Goal: Task Accomplishment & Management: Manage account settings

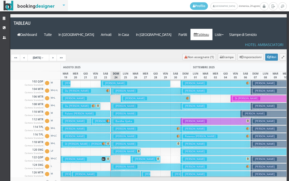
click at [236, 80] on button "Giandini Gianni € 169.00 7 notti 2 Adulti" at bounding box center [216, 83] width 70 height 7
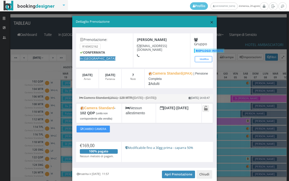
click at [210, 24] on span "×" at bounding box center [212, 22] width 4 height 9
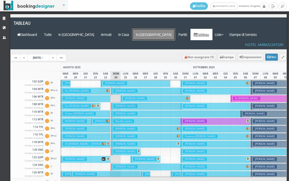
click at [169, 29] on a=pms-departure-reservations"] "In [GEOGRAPHIC_DATA]" at bounding box center [154, 34] width 43 height 11
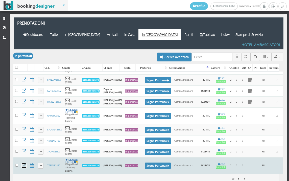
click at [24, 163] on icon at bounding box center [24, 165] width 5 height 5
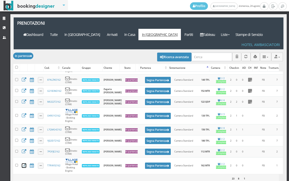
scroll to position [0, 106]
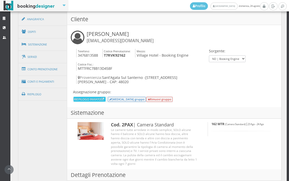
scroll to position [309, 0]
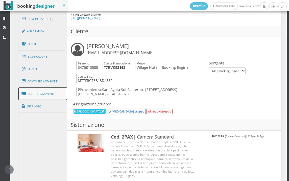
click at [49, 94] on link "Conti e Pagamenti" at bounding box center [42, 94] width 49 height 13
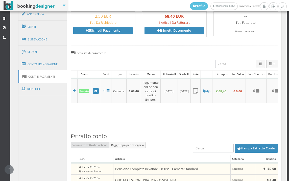
scroll to position [320, 0]
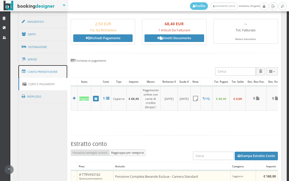
click at [49, 73] on link "Conto Prenotazione" at bounding box center [42, 71] width 49 height 13
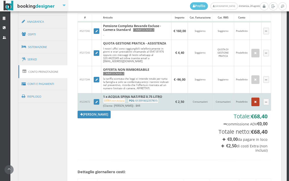
click at [255, 104] on icon "button" at bounding box center [256, 101] width 3 height 3
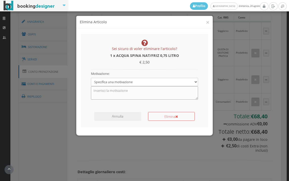
click at [147, 93] on textarea at bounding box center [145, 92] width 108 height 13
type textarea "N"
type textarea "ERRORE DI INSERIMENTO"
click at [164, 118] on button "Elimina" at bounding box center [171, 116] width 47 height 9
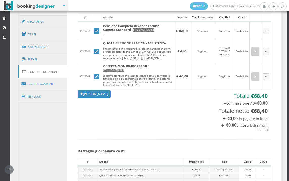
scroll to position [208, 0]
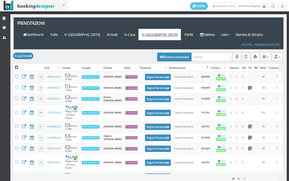
click at [17, 66] on input "checkbox" at bounding box center [16, 67] width 3 height 3
checkbox input "true"
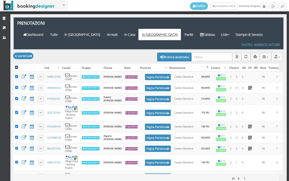
checkbox input "true"
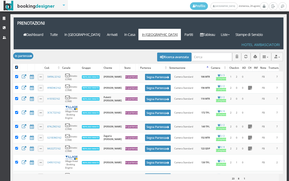
checkbox input "true"
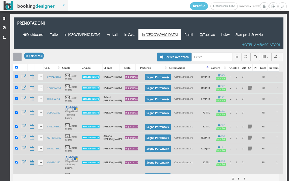
click at [17, 55] on div "button" at bounding box center [17, 57] width 3 height 4
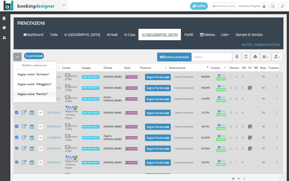
click at [37, 91] on link "Segna come "Partito"" at bounding box center [34, 94] width 43 height 6
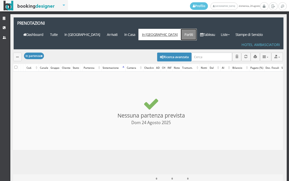
click at [197, 29] on link "Partiti" at bounding box center [189, 34] width 16 height 11
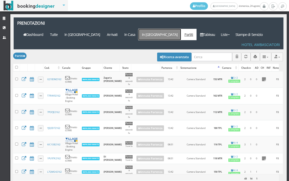
click at [181, 29] on link "In [GEOGRAPHIC_DATA]" at bounding box center [160, 34] width 43 height 11
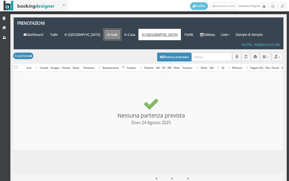
click at [121, 29] on link "Arrivati" at bounding box center [112, 34] width 17 height 11
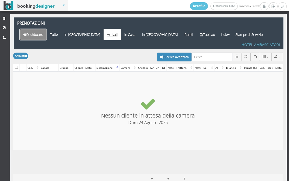
click at [47, 29] on link "Dashboard" at bounding box center [33, 34] width 27 height 11
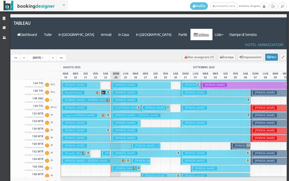
scroll to position [153, 0]
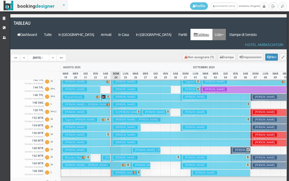
click at [226, 29] on link "Liste" at bounding box center [219, 34] width 13 height 11
click at [241, 58] on link "Foglio Pulizie" at bounding box center [231, 62] width 36 height 9
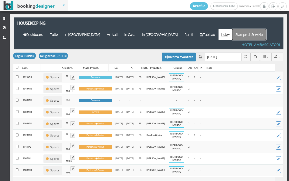
click at [258, 29] on link "Stampe di Servizio" at bounding box center [249, 34] width 34 height 11
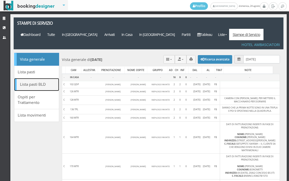
click at [37, 78] on link "Lista pasti BLD" at bounding box center [36, 84] width 45 height 13
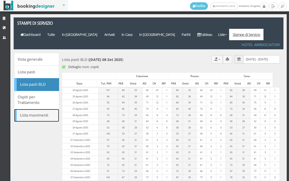
click at [40, 109] on link "Lista movimenti" at bounding box center [36, 115] width 45 height 13
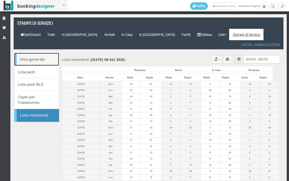
click at [31, 53] on link "Vista generale" at bounding box center [36, 59] width 45 height 13
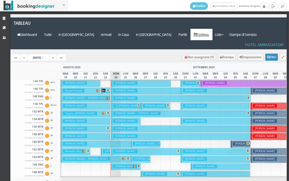
scroll to position [177, 0]
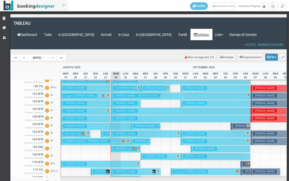
click at [118, 132] on h3 "[PERSON_NAME]" at bounding box center [126, 134] width 24 height 4
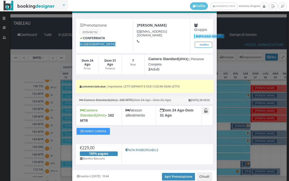
scroll to position [33, 0]
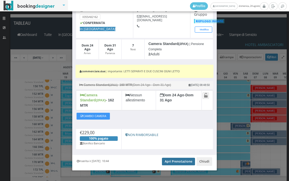
click at [172, 158] on link "Apri Prenotazione" at bounding box center [178, 162] width 33 height 8
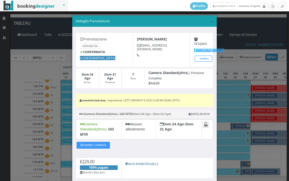
scroll to position [0, 0]
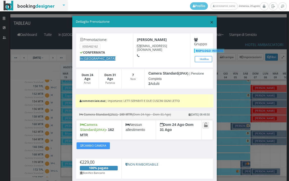
click at [210, 22] on span "×" at bounding box center [212, 22] width 4 height 9
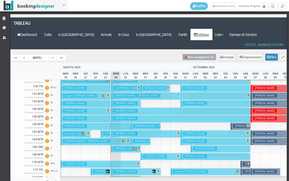
click at [198, 54] on link "Non assegnate ( 1 )" at bounding box center [200, 57] width 34 height 6
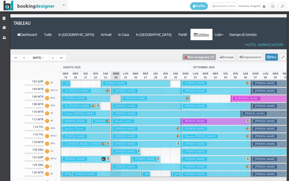
click at [183, 54] on link "Non assegnate ( 1 )" at bounding box center [200, 57] width 34 height 6
click at [266, 54] on button "Filtri" at bounding box center [272, 57] width 13 height 7
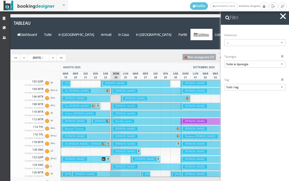
click at [189, 54] on link "Non assegnate ( 1 )" at bounding box center [200, 57] width 34 height 6
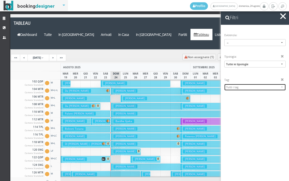
click at [243, 89] on span "Tutti i tag" at bounding box center [253, 87] width 54 height 4
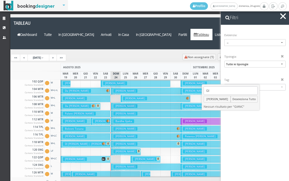
type input "G"
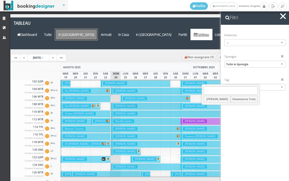
click at [98, 29] on a=pms-arrival-reservations"] "In [GEOGRAPHIC_DATA]" at bounding box center [76, 34] width 43 height 11
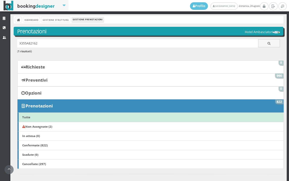
scroll to position [217, 0]
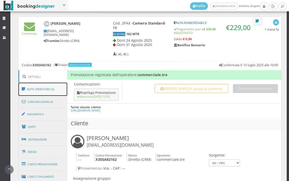
click at [41, 92] on link "Note Operatore (5)" at bounding box center [42, 89] width 49 height 13
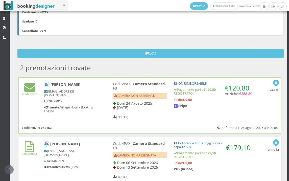
scroll to position [81, 0]
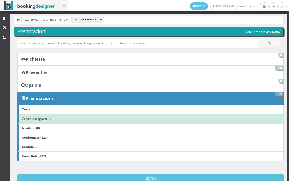
scroll to position [112, 0]
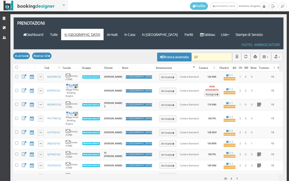
type input "GFI"
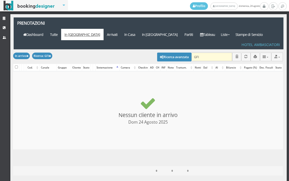
checkbox input "false"
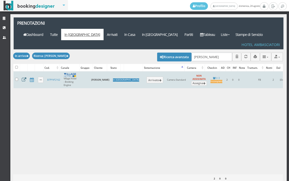
type input "GIANCARLO AMATI"
click at [24, 78] on icon at bounding box center [24, 80] width 5 height 5
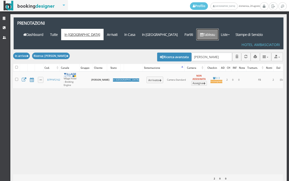
click at [216, 29] on link "Tableau" at bounding box center [208, 34] width 22 height 11
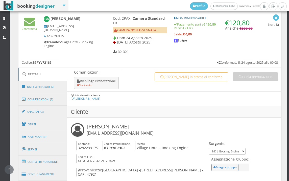
scroll to position [225, 0]
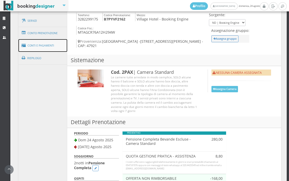
click at [50, 50] on link "Conti e Pagamenti" at bounding box center [42, 45] width 49 height 13
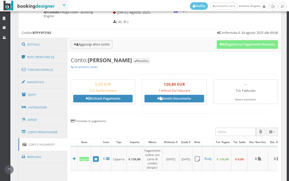
scroll to position [253, 0]
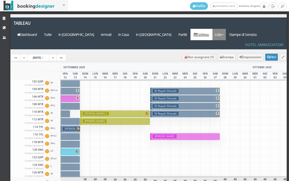
click at [226, 29] on link "Liste" at bounding box center [219, 34] width 13 height 11
click at [237, 58] on link "Foglio Pulizie" at bounding box center [231, 62] width 36 height 9
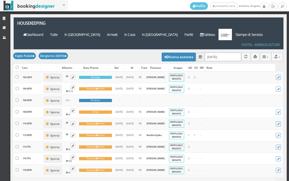
click at [227, 53] on input "[DATE]" at bounding box center [223, 57] width 37 height 8
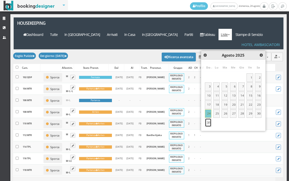
click at [207, 123] on link "31" at bounding box center [208, 122] width 7 height 9
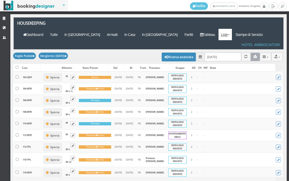
click at [254, 55] on icon "button" at bounding box center [255, 56] width 3 height 3
click at [232, 29] on link "Liste" at bounding box center [225, 34] width 13 height 11
click at [238, 58] on link "Foglio Pulizie" at bounding box center [237, 62] width 36 height 9
click at [224, 53] on input "31/08/2025" at bounding box center [223, 57] width 37 height 8
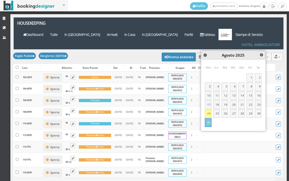
click at [261, 55] on span "Next" at bounding box center [262, 55] width 4 height 4
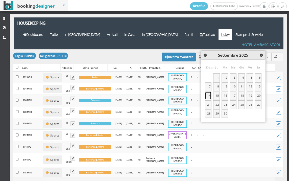
click at [208, 96] on link "14" at bounding box center [208, 96] width 7 height 9
type input "14/09/2025"
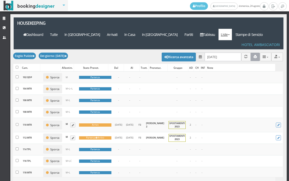
click at [254, 55] on icon "button" at bounding box center [255, 56] width 3 height 3
click at [206, 29] on link "Tableau" at bounding box center [208, 34] width 22 height 11
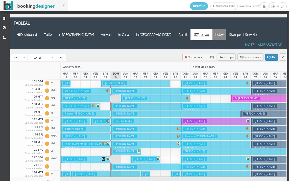
click at [226, 29] on link "Liste" at bounding box center [219, 34] width 13 height 11
click at [240, 58] on link "Foglio Pulizie" at bounding box center [231, 62] width 36 height 9
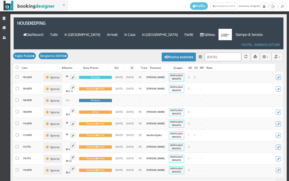
click at [225, 53] on input "[DATE]" at bounding box center [223, 57] width 37 height 8
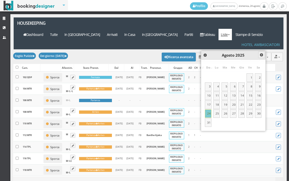
click at [261, 55] on span "Next" at bounding box center [262, 55] width 4 height 4
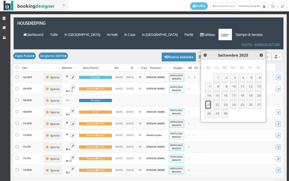
click at [208, 104] on link "21" at bounding box center [208, 104] width 7 height 9
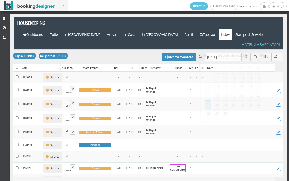
click at [222, 53] on input "21/09/2025" at bounding box center [223, 57] width 37 height 8
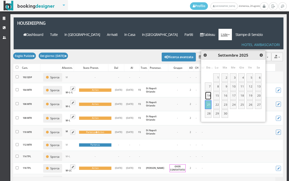
click at [208, 97] on link "14" at bounding box center [208, 96] width 7 height 9
type input "14/09/2025"
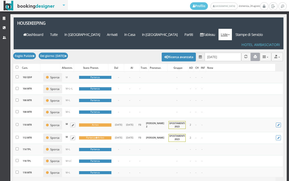
click at [254, 55] on icon "button" at bounding box center [255, 56] width 3 height 3
click at [217, 29] on link "Tableau" at bounding box center [208, 34] width 22 height 11
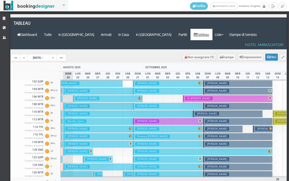
scroll to position [0, 51]
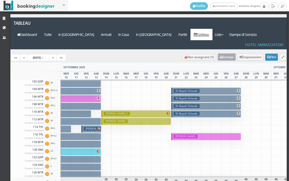
click at [223, 53] on button "Stampa" at bounding box center [227, 56] width 18 height 7
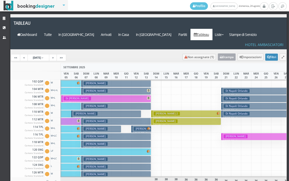
scroll to position [0, 142]
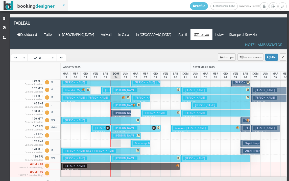
scroll to position [202, 0]
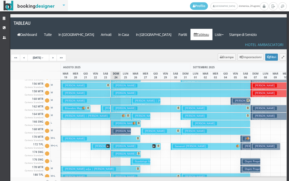
click at [114, 129] on h3 "[PERSON_NAME]" at bounding box center [126, 131] width 24 height 4
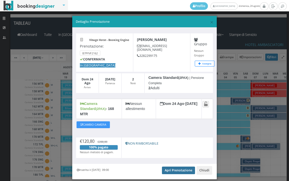
scroll to position [10, 0]
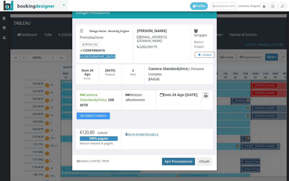
click at [186, 158] on link "Apri Prenotazione" at bounding box center [178, 162] width 33 height 8
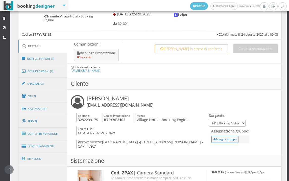
scroll to position [309, 0]
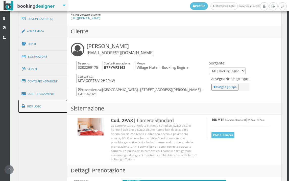
click at [44, 111] on link "Riepilogo" at bounding box center [42, 106] width 49 height 13
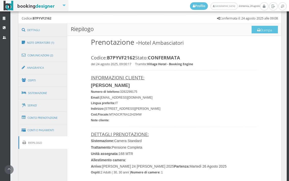
scroll to position [225, 0]
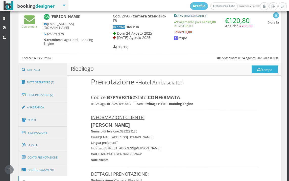
click at [263, 67] on button "Stampa" at bounding box center [265, 70] width 26 height 8
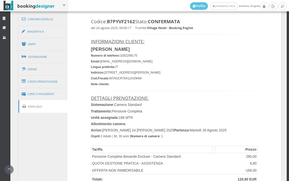
click at [53, 110] on link "Riepilogo" at bounding box center [42, 106] width 49 height 13
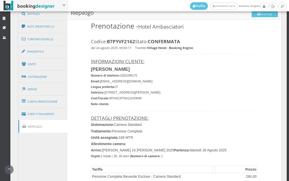
scroll to position [253, 0]
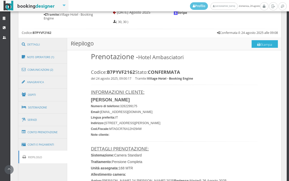
click at [265, 43] on button "Stampa" at bounding box center [265, 44] width 26 height 8
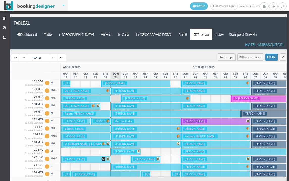
click at [121, 135] on h3 "[PERSON_NAME]" at bounding box center [126, 137] width 24 height 4
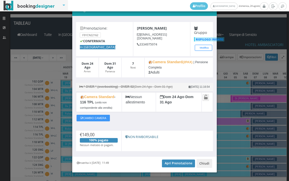
scroll to position [21, 0]
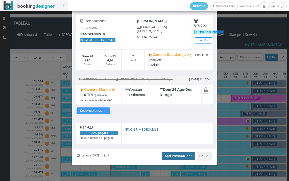
click at [166, 156] on link "Apri Prenotazione" at bounding box center [178, 156] width 33 height 8
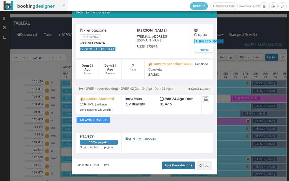
scroll to position [0, 0]
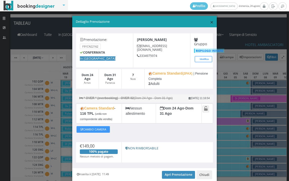
click at [210, 20] on span "×" at bounding box center [212, 22] width 4 height 9
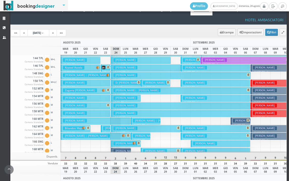
scroll to position [177, 0]
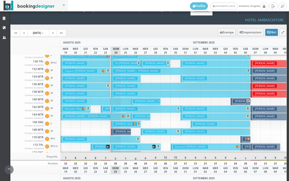
click at [124, 130] on h3 "Amati Giancarlo" at bounding box center [126, 132] width 24 height 4
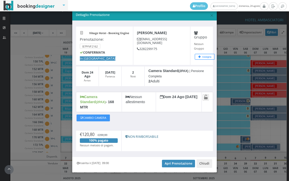
scroll to position [10, 0]
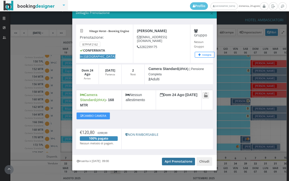
click at [170, 158] on link "Apri Prenotazione" at bounding box center [178, 162] width 33 height 8
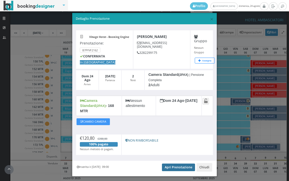
scroll to position [0, 0]
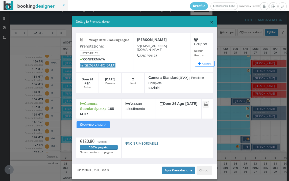
click at [210, 21] on span "×" at bounding box center [212, 22] width 4 height 9
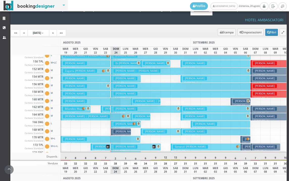
click at [129, 61] on h3 "Di Capua Antonio | Di Capua Antonio" at bounding box center [141, 63] width 54 height 4
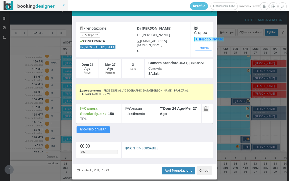
scroll to position [19, 0]
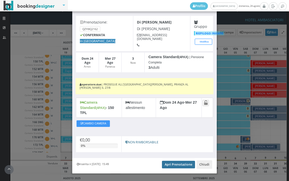
click at [180, 161] on link "Apri Prenotazione" at bounding box center [178, 165] width 33 height 8
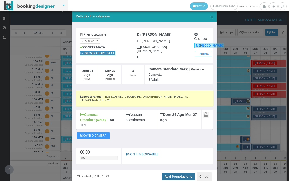
scroll to position [0, 0]
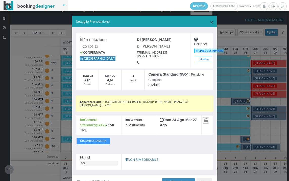
click at [210, 21] on span "×" at bounding box center [212, 22] width 4 height 9
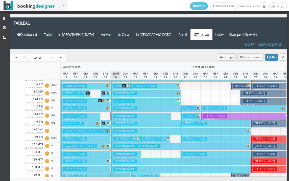
scroll to position [101, 0]
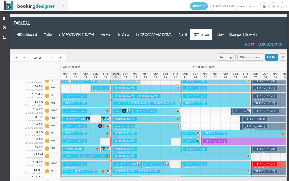
click at [119, 87] on h3 "Santini Giulia" at bounding box center [126, 89] width 24 height 4
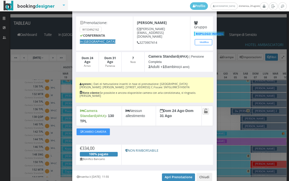
scroll to position [28, 0]
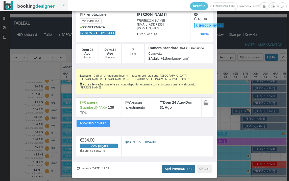
click at [177, 165] on link "Apri Prenotazione" at bounding box center [178, 169] width 33 height 8
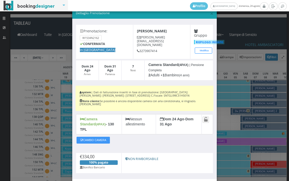
scroll to position [0, 0]
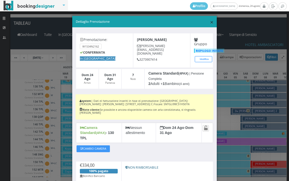
drag, startPoint x: 209, startPoint y: 21, endPoint x: 203, endPoint y: 24, distance: 6.1
click at [210, 21] on span "×" at bounding box center [212, 22] width 4 height 9
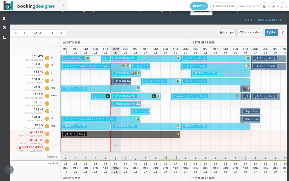
scroll to position [255, 0]
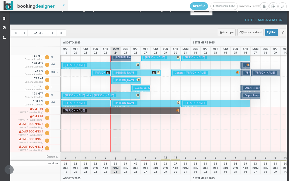
click at [135, 100] on button "Biusi Roberta € 209.00 7 notti 2 Adulti" at bounding box center [146, 103] width 70 height 7
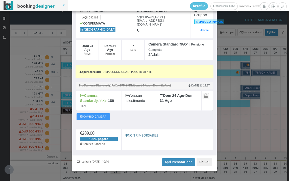
scroll to position [33, 0]
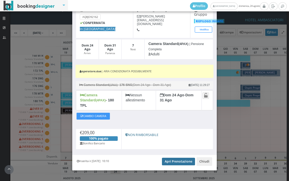
click at [181, 158] on link "Apri Prenotazione" at bounding box center [178, 162] width 33 height 8
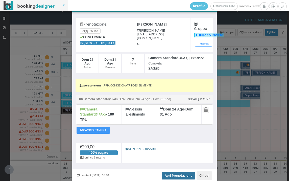
scroll to position [0, 0]
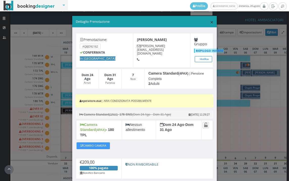
click at [210, 23] on span "×" at bounding box center [212, 22] width 4 height 9
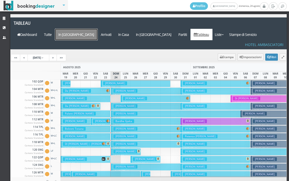
click at [98, 29] on a=pms-arrival-reservations"] "In Arrivo" at bounding box center [76, 34] width 43 height 11
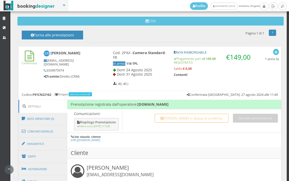
scroll to position [215, 0]
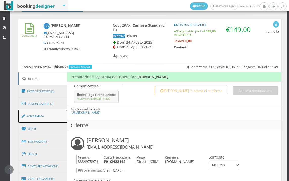
click at [52, 120] on link "Anagrafica" at bounding box center [42, 116] width 49 height 13
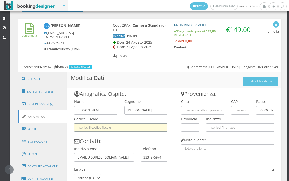
click at [110, 129] on input "text" at bounding box center [121, 127] width 94 height 8
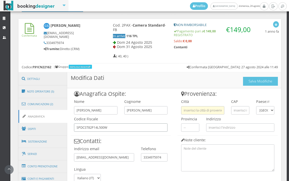
type input "SPDCST82P14L500W"
click at [193, 111] on input "text" at bounding box center [202, 110] width 43 height 8
type input "URBINO"
click at [243, 111] on input "text" at bounding box center [240, 110] width 18 height 8
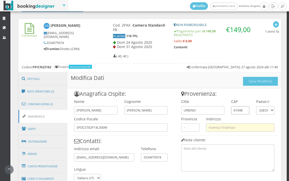
type input "61048"
click at [241, 126] on input "text" at bounding box center [240, 127] width 68 height 8
type input "VIA CON"
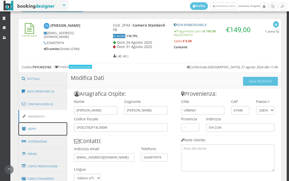
click at [45, 131] on link "Ospiti" at bounding box center [42, 128] width 49 height 13
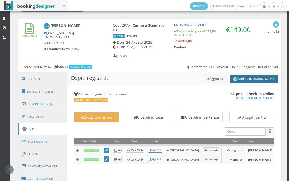
click at [260, 78] on button "Apri su [DOMAIN_NAME]" at bounding box center [255, 79] width 48 height 9
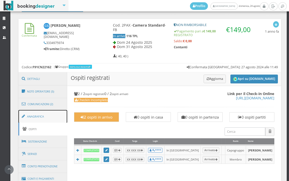
click at [61, 116] on link "Anagrafica" at bounding box center [42, 116] width 49 height 13
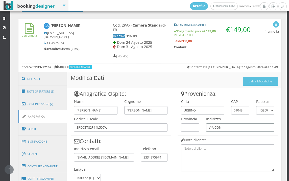
drag, startPoint x: 232, startPoint y: 124, endPoint x: 192, endPoint y: 133, distance: 41.6
click at [192, 133] on div "Provenienza: Città URBINO CAP 61048 Paese: IT Andorra Emirati Arabi Uniti Afgha…" at bounding box center [228, 129] width 107 height 83
paste input "Via conciatori, 42"
type input "Via conciatori, 42"
drag, startPoint x: 198, startPoint y: 110, endPoint x: 146, endPoint y: 108, distance: 51.7
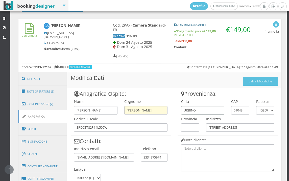
click at [150, 110] on div "Anagrafica Ospite: Nome Cristian Cognome Spadoni Codice Fiscale SPDCST82P14L500…" at bounding box center [174, 142] width 214 height 109
paste input "ANT'ANGELO IN VADO"
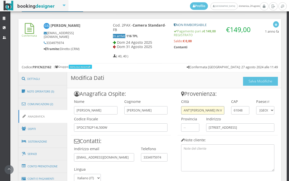
click at [181, 111] on input "ANT'ANGELO IN VADO" at bounding box center [202, 110] width 43 height 8
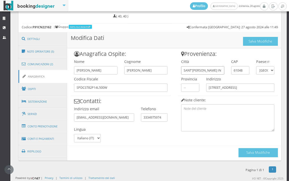
type input "SANT'ANGELO IN VADO"
click at [249, 146] on div "Salva Modifiche" at bounding box center [258, 151] width 39 height 11
click at [249, 153] on button "Salva Modifiche" at bounding box center [258, 152] width 39 height 9
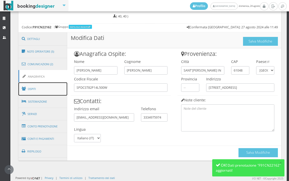
click at [50, 93] on link "Ospiti" at bounding box center [42, 88] width 49 height 13
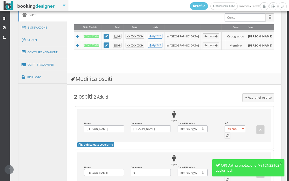
scroll to position [400, 0]
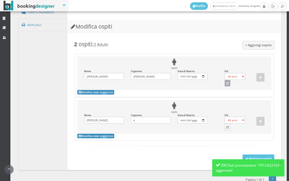
click at [225, 87] on button "button" at bounding box center [228, 83] width 6 height 7
select select "42"
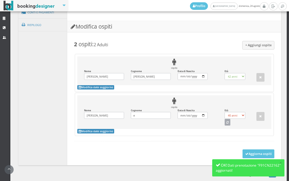
click at [225, 125] on button "button" at bounding box center [228, 122] width 6 height 7
select select "36"
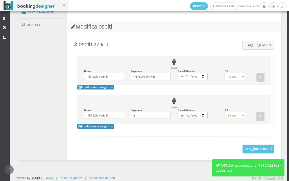
scroll to position [409, 0]
click at [248, 150] on button "Aggiorna ospiti" at bounding box center [259, 149] width 32 height 9
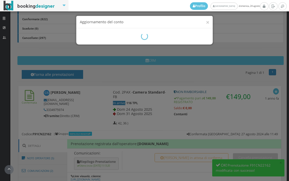
scroll to position [217, 0]
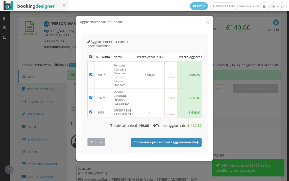
click at [99, 138] on button "Annulla" at bounding box center [97, 142] width 18 height 8
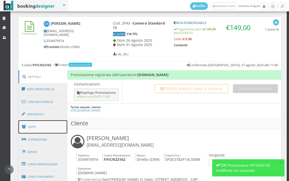
click at [40, 125] on link "Ospiti" at bounding box center [42, 126] width 49 height 13
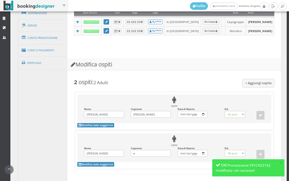
scroll to position [409, 0]
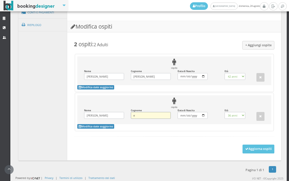
click at [136, 115] on input "e" at bounding box center [151, 115] width 40 height 7
click at [135, 126] on div "ospite Nome [PERSON_NAME] il Nome Cognome e Inserisci il Cognome Data di Nascit…" at bounding box center [174, 112] width 199 height 38
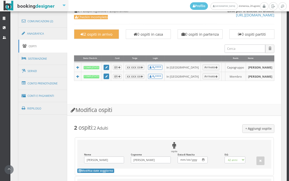
scroll to position [268, 0]
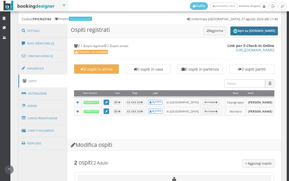
click at [261, 31] on button "Apri su [DOMAIN_NAME]" at bounding box center [255, 31] width 48 height 9
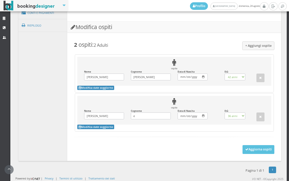
scroll to position [409, 0]
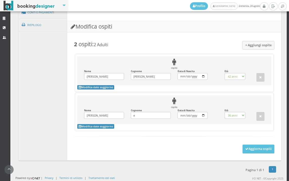
click at [184, 150] on div "+ Aggiungi ospite 2 ospiti : 2 Adulti ospite Nome Cristian Inserisci il Nome Co…" at bounding box center [174, 94] width 207 height 124
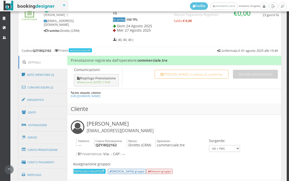
scroll to position [281, 0]
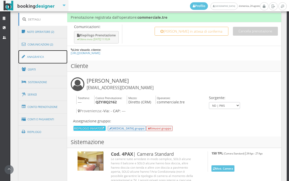
click at [51, 59] on link "Anagrafica" at bounding box center [42, 56] width 49 height 13
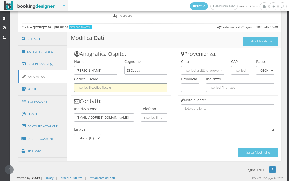
click at [139, 85] on input "text" at bounding box center [121, 87] width 94 height 8
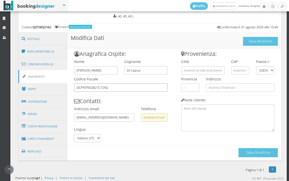
type input "DCPNTN52B21C129Q"
click at [149, 118] on input "text" at bounding box center [154, 117] width 27 height 8
type input "3927478766"
click at [192, 72] on input "text" at bounding box center [202, 70] width 43 height 8
type input "BORGOMANERO"
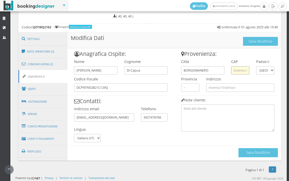
click at [236, 70] on input "text" at bounding box center [240, 70] width 18 height 8
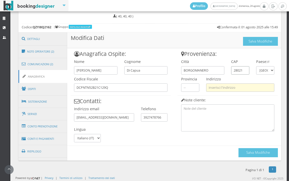
type input "28021"
click at [233, 87] on input "text" at bounding box center [240, 87] width 68 height 8
click at [224, 87] on input "VIA [PERSON_NAME]" at bounding box center [240, 87] width 68 height 8
click at [246, 85] on input "VIA CARLANTONIO" at bounding box center [240, 87] width 68 height 8
drag, startPoint x: 254, startPoint y: 88, endPoint x: 198, endPoint y: 87, distance: 56.4
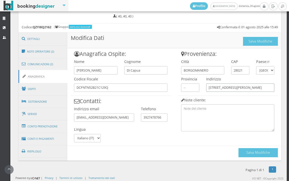
click at [198, 87] on div "Provenienza: Città [GEOGRAPHIC_DATA] CAP 28021 Paese: IT [GEOGRAPHIC_DATA] [GEO…" at bounding box center [228, 89] width 107 height 83
type input "[STREET_ADDRESS][PERSON_NAME]"
click at [242, 156] on button "Salva Modifiche" at bounding box center [258, 152] width 39 height 9
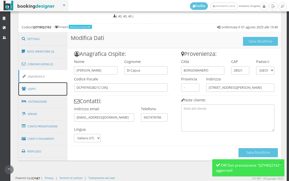
click at [49, 85] on link "Ospiti" at bounding box center [42, 88] width 49 height 13
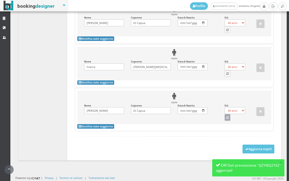
click at [227, 118] on icon "button" at bounding box center [228, 118] width 2 height 3
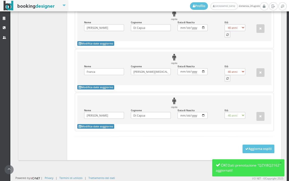
select select "21"
click at [227, 78] on icon "button" at bounding box center [228, 78] width 2 height 3
select select "72"
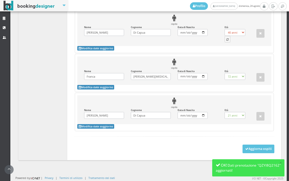
scroll to position [448, 0]
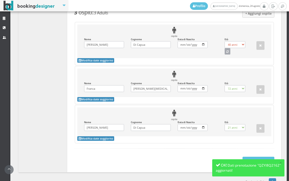
click at [227, 53] on icon "button" at bounding box center [228, 52] width 2 height 3
select select "73"
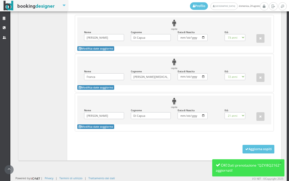
scroll to position [471, 0]
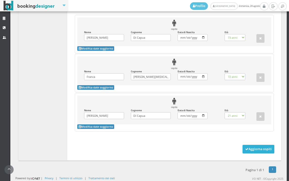
click at [251, 149] on button "Aggiorna ospiti" at bounding box center [259, 149] width 32 height 9
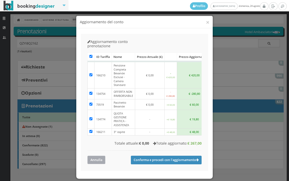
click at [93, 156] on button "Annulla" at bounding box center [97, 160] width 18 height 8
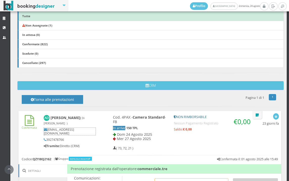
scroll to position [225, 0]
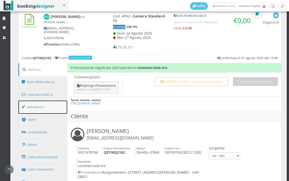
click at [32, 104] on link "Anagrafica" at bounding box center [42, 107] width 49 height 13
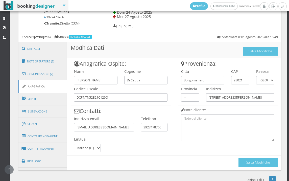
scroll to position [259, 0]
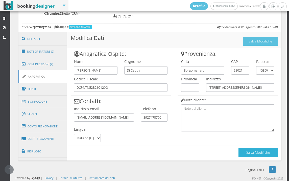
click at [258, 156] on button "Salva Modifiche" at bounding box center [258, 152] width 39 height 9
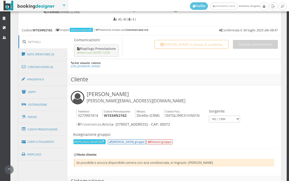
scroll to position [301, 0]
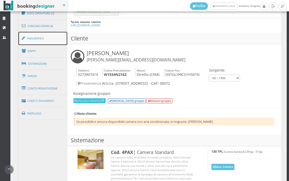
click at [38, 38] on link "Anagrafica" at bounding box center [42, 38] width 49 height 13
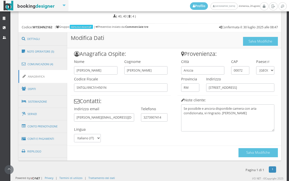
scroll to position [259, 0]
click at [32, 87] on link "Ospiti" at bounding box center [42, 88] width 49 height 13
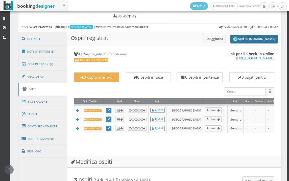
click at [266, 38] on button "Apri su [DOMAIN_NAME]" at bounding box center [255, 39] width 48 height 9
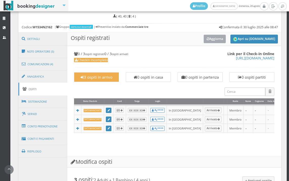
click at [207, 38] on icon at bounding box center [208, 38] width 3 height 3
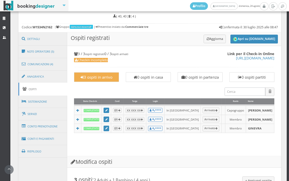
scroll to position [428, 0]
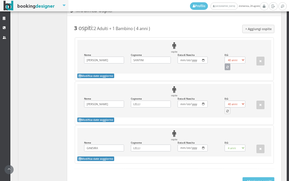
click at [227, 70] on button "button" at bounding box center [228, 67] width 6 height 7
select select "26"
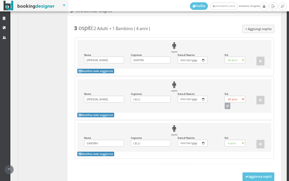
click at [227, 109] on button "button" at bounding box center [228, 106] width 6 height 7
select select "30"
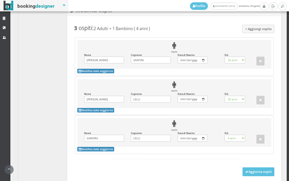
scroll to position [462, 0]
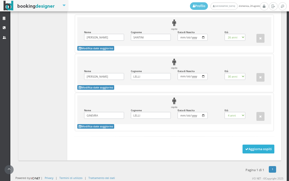
click at [255, 150] on button "Aggiorna ospiti" at bounding box center [259, 149] width 32 height 9
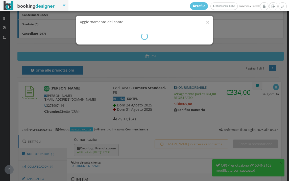
scroll to position [168, 0]
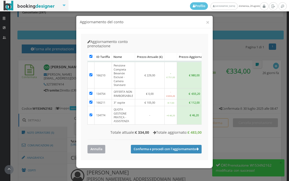
click at [96, 145] on button "Annulla" at bounding box center [97, 149] width 18 height 8
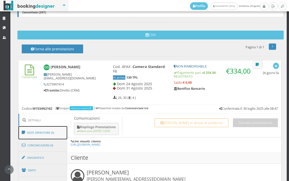
click at [41, 135] on link "Note Operatore (5)" at bounding box center [42, 132] width 49 height 13
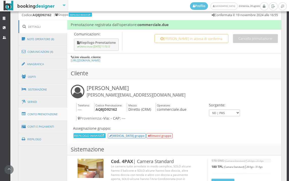
scroll to position [273, 0]
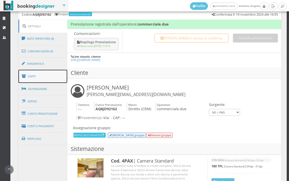
click at [46, 72] on link "Ospiti" at bounding box center [42, 76] width 49 height 13
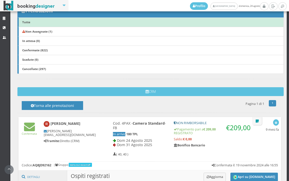
scroll to position [48, 0]
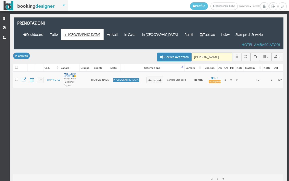
click at [222, 53] on input "[PERSON_NAME]" at bounding box center [212, 57] width 41 height 8
type input "G"
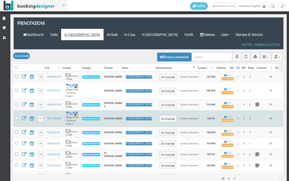
click at [178, 110] on td "Camera Standard" at bounding box center [190, 118] width 24 height 17
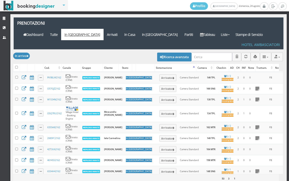
scroll to position [112, 0]
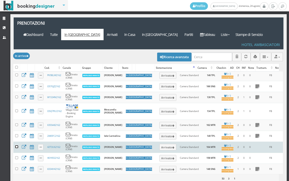
click at [16, 145] on input "checkbox" at bounding box center [16, 146] width 3 height 3
checkbox input "true"
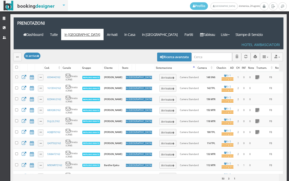
scroll to position [225, 0]
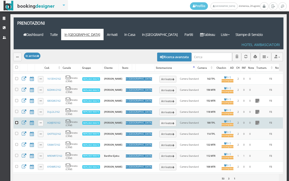
click at [17, 121] on input "checkbox" at bounding box center [16, 122] width 3 height 3
checkbox input "true"
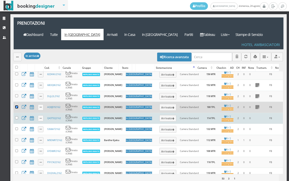
scroll to position [253, 0]
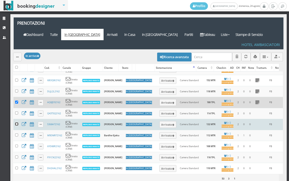
click at [16, 123] on input "checkbox" at bounding box center [16, 124] width 3 height 3
checkbox input "true"
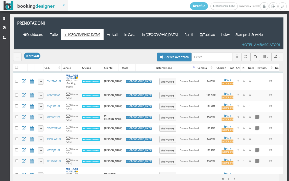
scroll to position [84, 0]
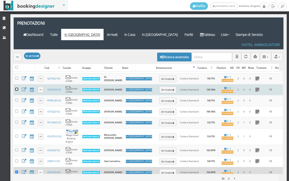
click at [16, 88] on input "checkbox" at bounding box center [16, 89] width 3 height 3
checkbox input "true"
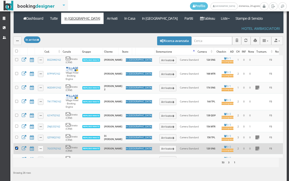
scroll to position [0, 0]
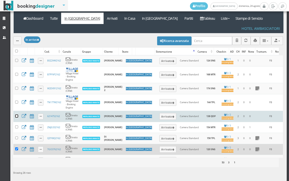
click at [16, 115] on input "checkbox" at bounding box center [16, 116] width 3 height 3
checkbox input "true"
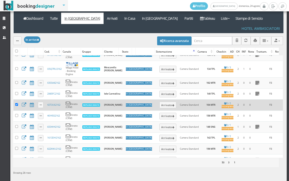
scroll to position [113, 0]
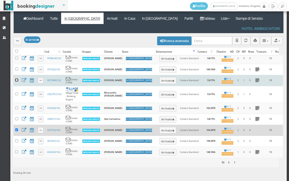
click at [16, 79] on input "checkbox" at bounding box center [16, 80] width 3 height 3
checkbox input "true"
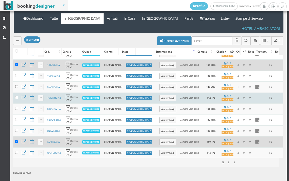
scroll to position [197, 0]
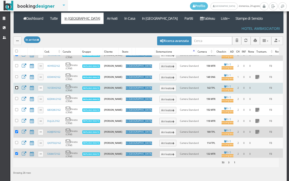
click at [15, 86] on input "checkbox" at bounding box center [16, 87] width 3 height 3
checkbox input "true"
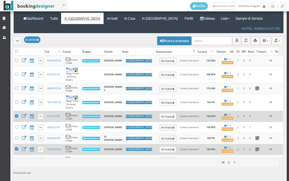
scroll to position [0, 0]
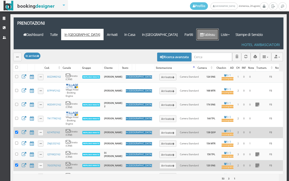
click at [213, 29] on link "Tableau" at bounding box center [208, 34] width 22 height 11
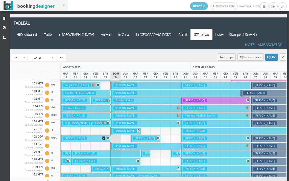
scroll to position [25, 0]
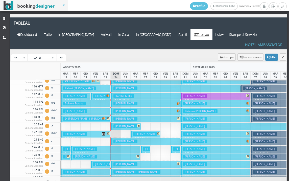
click at [115, 124] on h3 "[PERSON_NAME]" at bounding box center [126, 126] width 24 height 4
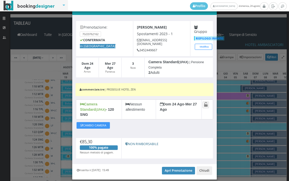
scroll to position [23, 0]
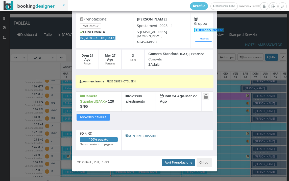
click at [181, 159] on link "Apri Prenotazione" at bounding box center [178, 163] width 33 height 8
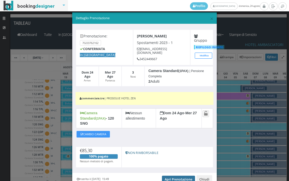
scroll to position [0, 0]
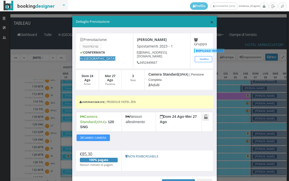
click at [210, 22] on span "×" at bounding box center [212, 22] width 4 height 9
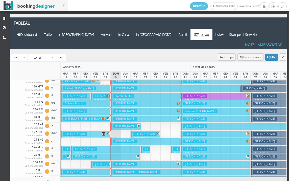
click at [129, 124] on h3 "[PERSON_NAME]" at bounding box center [126, 126] width 24 height 4
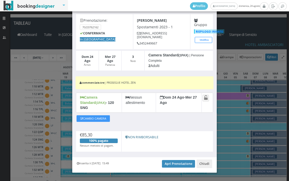
scroll to position [23, 0]
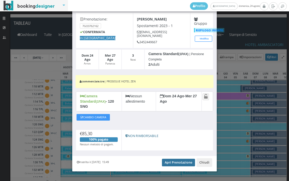
click at [172, 159] on link "Apri Prenotazione" at bounding box center [178, 163] width 33 height 8
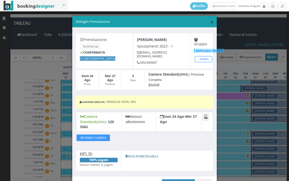
click at [210, 22] on span "×" at bounding box center [212, 22] width 4 height 9
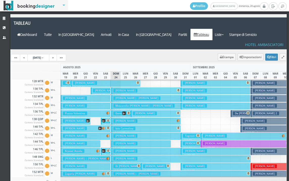
scroll to position [126, 0]
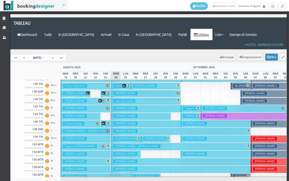
click at [134, 137] on h3 "Di Capua Antonio | Di Capua Antonio" at bounding box center [141, 139] width 54 height 4
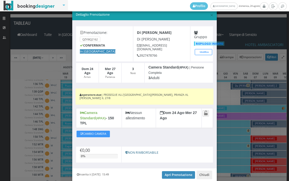
scroll to position [0, 0]
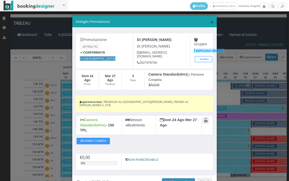
click at [210, 22] on span "×" at bounding box center [212, 22] width 4 height 9
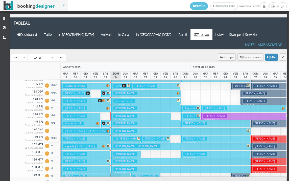
click at [127, 105] on button "Aquilino Ravasio € 299.00 7 notti 2 Adulti" at bounding box center [146, 108] width 70 height 7
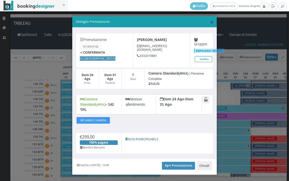
click at [210, 24] on span "×" at bounding box center [212, 22] width 4 height 9
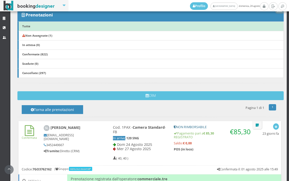
scroll to position [168, 0]
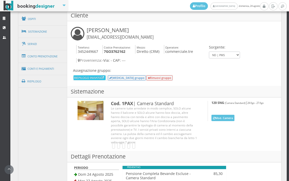
scroll to position [337, 0]
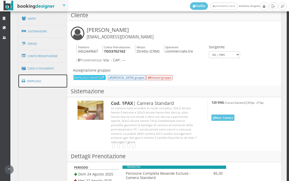
click at [49, 78] on link "Riepilogo" at bounding box center [42, 81] width 49 height 13
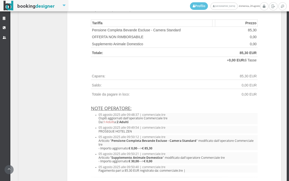
scroll to position [422, 0]
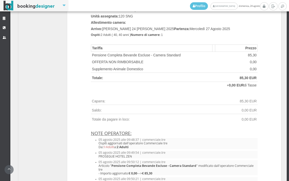
drag, startPoint x: 92, startPoint y: 73, endPoint x: 125, endPoint y: 82, distance: 34.1
click at [125, 82] on tbody "Tariffa [GEOGRAPHIC_DATA] Pensione Completa Bevande Escluse - Camera Standard 8…" at bounding box center [174, 67] width 167 height 44
click at [125, 82] on td "Totale:" at bounding box center [151, 78] width 121 height 7
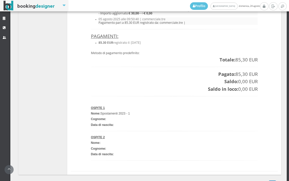
scroll to position [636, 0]
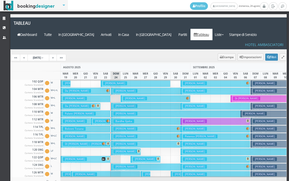
click at [116, 150] on h3 "[PERSON_NAME]" at bounding box center [126, 152] width 24 height 4
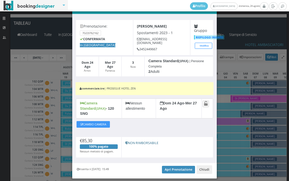
scroll to position [23, 0]
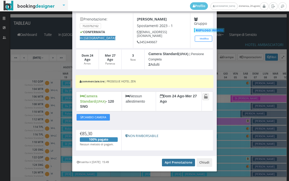
click at [174, 159] on link "Apri Prenotazione" at bounding box center [178, 163] width 33 height 8
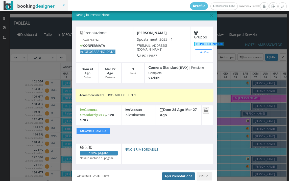
scroll to position [0, 0]
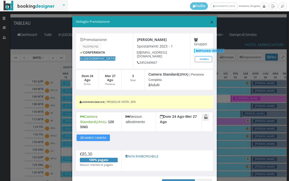
click at [210, 23] on span "×" at bounding box center [212, 22] width 4 height 9
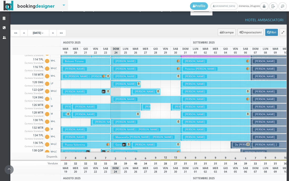
scroll to position [51, 0]
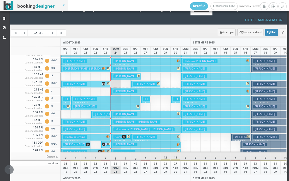
click at [123, 128] on h3 "Moscarella Livadaru Andrea | Moscarella Livadaru Andrea" at bounding box center [144, 130] width 61 height 4
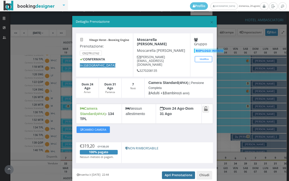
click at [179, 172] on link "Apri Prenotazione" at bounding box center [178, 176] width 33 height 8
click at [210, 23] on span "×" at bounding box center [212, 22] width 4 height 9
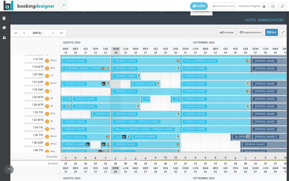
click at [116, 59] on h3 "Spadoni Cristian" at bounding box center [126, 61] width 24 height 4
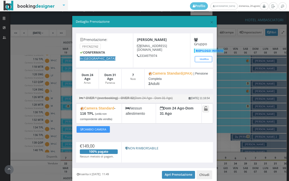
scroll to position [21, 0]
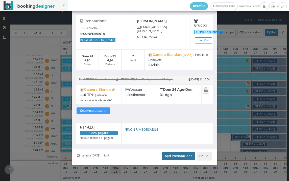
click at [184, 154] on link "Apri Prenotazione" at bounding box center [178, 156] width 33 height 8
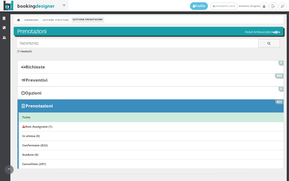
scroll to position [217, 0]
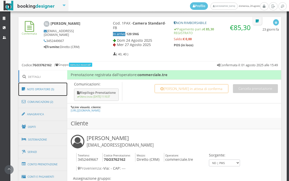
click at [52, 89] on link "Note Operatore (5)" at bounding box center [42, 89] width 49 height 13
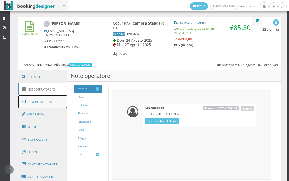
click at [53, 102] on link "Comunicazioni (2)" at bounding box center [42, 101] width 49 height 13
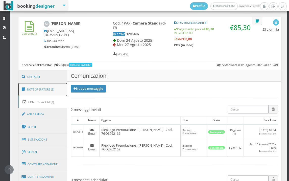
click at [52, 91] on link "Note Operatore (5)" at bounding box center [42, 89] width 49 height 13
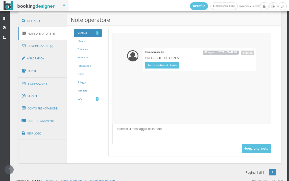
scroll to position [282, 0]
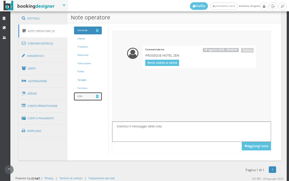
click at [96, 96] on span "4" at bounding box center [97, 96] width 2 height 3
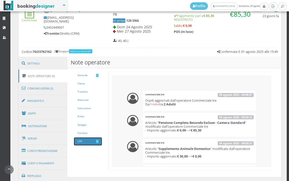
scroll to position [256, 0]
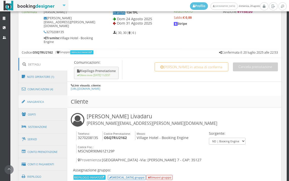
scroll to position [251, 0]
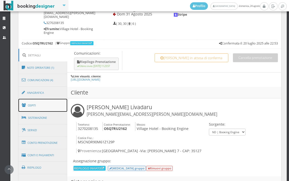
click at [52, 105] on link "Ospiti" at bounding box center [42, 105] width 49 height 13
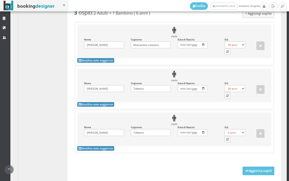
scroll to position [487, 0]
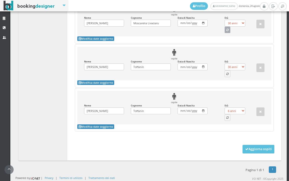
click at [227, 30] on button "button" at bounding box center [228, 30] width 6 height 7
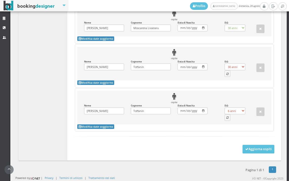
select select "35"
click at [227, 75] on icon "button" at bounding box center [228, 74] width 2 height 3
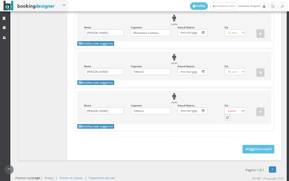
select select "37"
click at [225, 113] on select "0 anni 1 anno 2 anni 3 anni 4 anni 5 anni 6 anni 7 anni 8 anni 9 anni 10 anni 1…" at bounding box center [235, 111] width 21 height 7
click at [227, 117] on icon "button" at bounding box center [228, 118] width 2 height 3
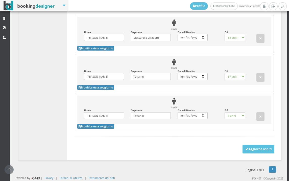
select select "5"
click at [247, 147] on button "Aggiorna ospiti" at bounding box center [259, 149] width 32 height 9
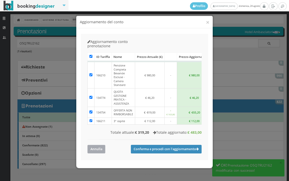
click at [97, 145] on button "Annulla" at bounding box center [97, 149] width 18 height 8
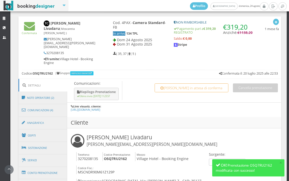
scroll to position [253, 0]
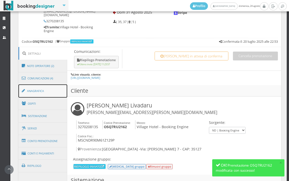
click at [52, 89] on link "Anagrafica" at bounding box center [42, 91] width 49 height 13
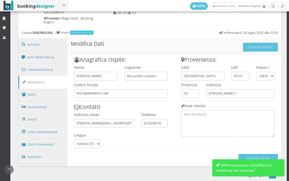
scroll to position [265, 0]
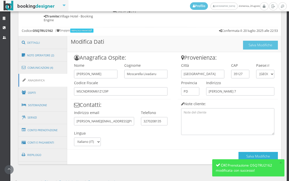
click at [255, 155] on button "Salva Modifiche" at bounding box center [258, 156] width 39 height 9
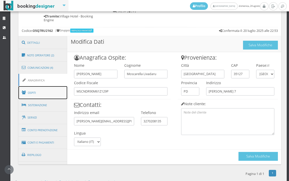
click at [61, 90] on link "Ospiti" at bounding box center [42, 92] width 49 height 13
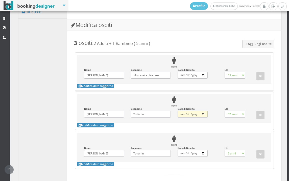
scroll to position [462, 0]
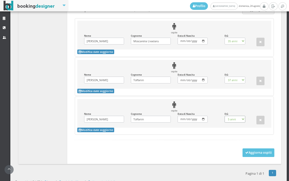
click at [235, 123] on select "0 anni 1 anno 2 anni 3 anni 4 anni 5 anni 6 anni 7 anni 8 anni 9 anni 10 anni 1…" at bounding box center [235, 119] width 21 height 7
select select "6"
click at [225, 120] on select "0 anni 1 anno 2 anni 3 anni 4 anni 5 anni 6 anni 7 anni 8 anni 9 anni 10 anni 1…" at bounding box center [235, 119] width 21 height 7
click at [258, 154] on button "Aggiorna ospiti" at bounding box center [259, 153] width 32 height 9
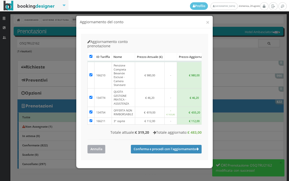
click at [90, 145] on button "Annulla" at bounding box center [97, 149] width 18 height 8
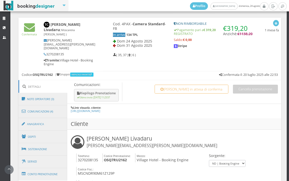
scroll to position [281, 0]
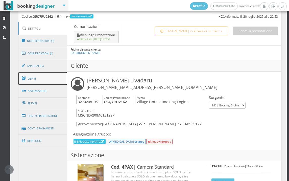
click at [43, 72] on link "Ospiti" at bounding box center [42, 78] width 49 height 13
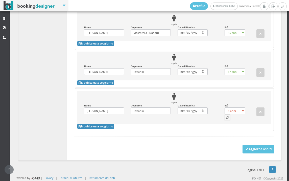
scroll to position [335, 0]
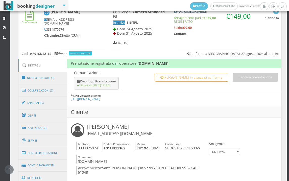
scroll to position [193, 0]
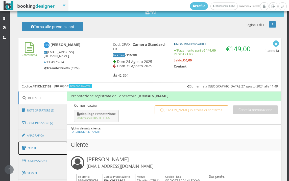
click at [45, 151] on link "Ospiti" at bounding box center [42, 148] width 49 height 13
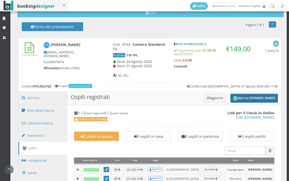
click at [242, 95] on button "Apri su [DOMAIN_NAME]" at bounding box center [255, 98] width 48 height 9
click at [208, 96] on button "Aggiorna" at bounding box center [215, 98] width 23 height 8
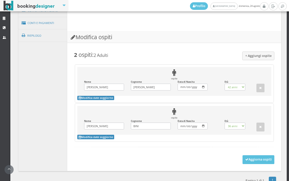
scroll to position [409, 0]
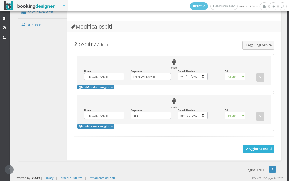
click at [257, 149] on button "Aggiorna ospiti" at bounding box center [259, 149] width 32 height 9
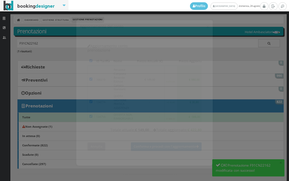
click at [100, 138] on button "Annulla" at bounding box center [97, 142] width 18 height 8
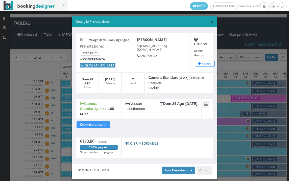
scroll to position [202, 0]
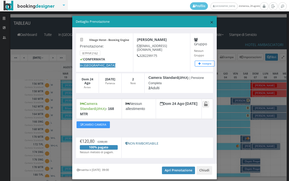
click at [210, 23] on span "×" at bounding box center [212, 22] width 4 height 9
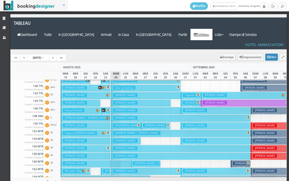
scroll to position [126, 0]
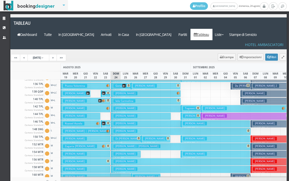
click at [129, 137] on h3 "Di Capua Antonio | Di Capua Antonio" at bounding box center [141, 139] width 54 height 4
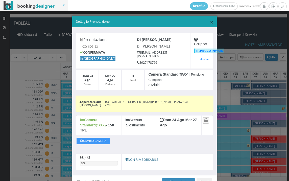
click at [210, 22] on span "×" at bounding box center [212, 22] width 4 height 9
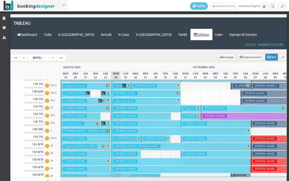
click at [88, 135] on button "Giuliani Sara € 434.00 7 notti 2 Adulti + 1 Bambino (3 anni) + 1 Infant (0 anni)" at bounding box center [86, 138] width 50 height 7
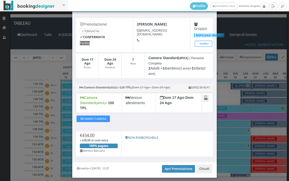
scroll to position [25, 0]
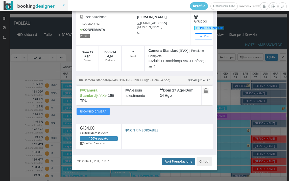
click at [172, 158] on link "Apri Prenotazione" at bounding box center [178, 162] width 33 height 8
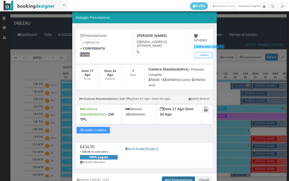
scroll to position [0, 0]
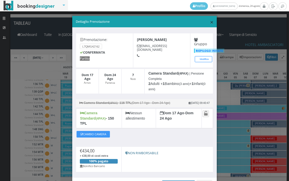
click at [210, 22] on span "×" at bounding box center [212, 22] width 4 height 9
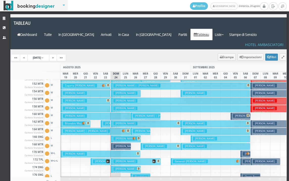
scroll to position [202, 0]
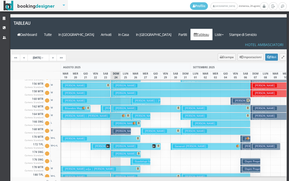
click at [118, 129] on h3 "Amati Giancarlo" at bounding box center [126, 131] width 24 height 4
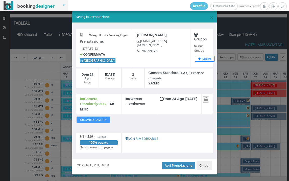
scroll to position [10, 0]
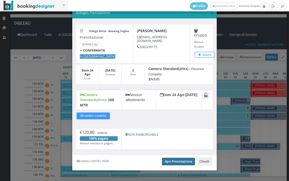
click at [175, 158] on link "Apri Prenotazione" at bounding box center [178, 162] width 33 height 8
click at [210, 15] on span "×" at bounding box center [212, 13] width 4 height 9
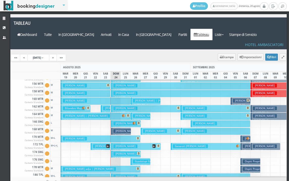
click at [118, 129] on h3 "Amati Giancarlo" at bounding box center [126, 131] width 24 height 4
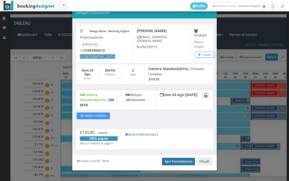
click at [163, 158] on link "Apri Prenotazione" at bounding box center [178, 162] width 33 height 8
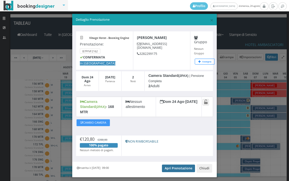
scroll to position [0, 0]
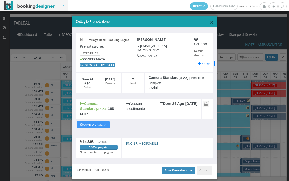
click at [210, 21] on span "×" at bounding box center [212, 22] width 4 height 9
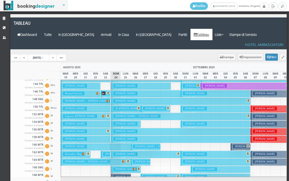
scroll to position [152, 0]
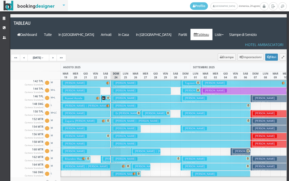
click at [119, 96] on h3 "Malagoli Carla" at bounding box center [126, 98] width 24 height 4
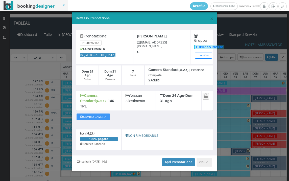
scroll to position [5, 0]
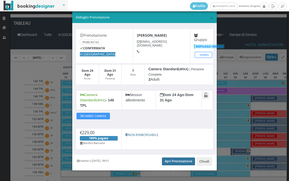
click at [178, 158] on link "Apri Prenotazione" at bounding box center [178, 162] width 33 height 8
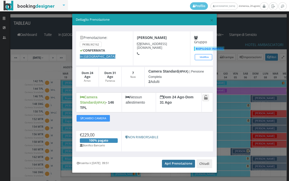
scroll to position [0, 0]
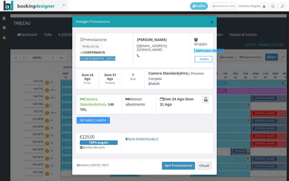
click at [210, 22] on span "×" at bounding box center [212, 22] width 4 height 9
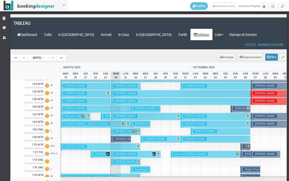
scroll to position [178, 0]
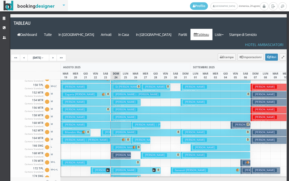
click at [127, 100] on h3 "Crepaldi Chiara" at bounding box center [126, 102] width 24 height 4
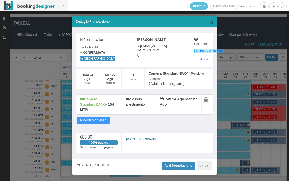
click at [210, 23] on span "×" at bounding box center [212, 22] width 4 height 9
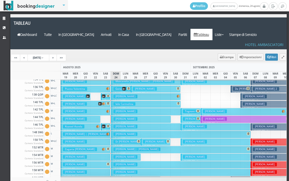
scroll to position [126, 0]
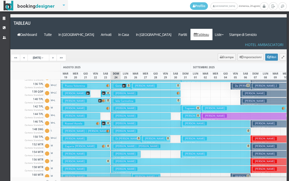
click at [128, 152] on h3 "Crepaldi Chiara" at bounding box center [126, 154] width 24 height 4
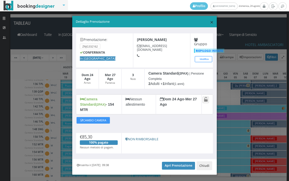
click at [210, 23] on span "×" at bounding box center [212, 22] width 4 height 9
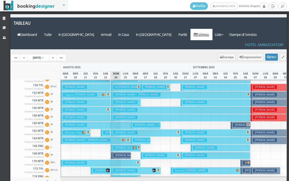
scroll to position [177, 0]
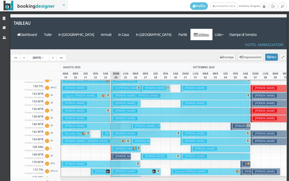
click at [119, 132] on h3 "Bucciolini Stefania" at bounding box center [126, 134] width 24 height 4
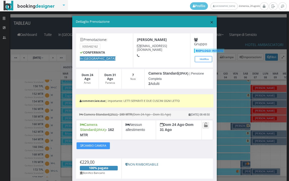
click at [210, 23] on span "×" at bounding box center [212, 22] width 4 height 9
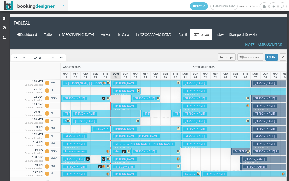
scroll to position [25, 0]
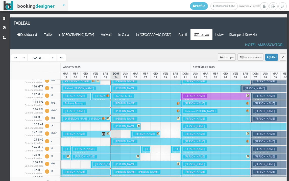
click at [123, 117] on h3 "Cirillo Rosaria" at bounding box center [126, 119] width 24 height 4
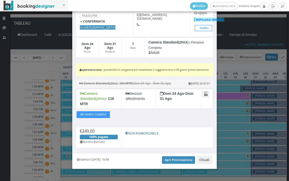
scroll to position [36, 0]
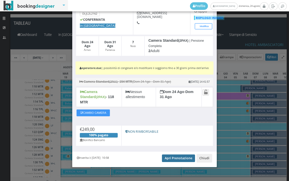
click at [171, 157] on link "Apri Prenotazione" at bounding box center [178, 159] width 33 height 8
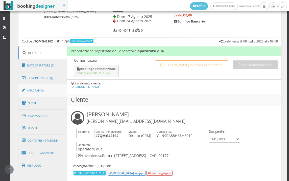
scroll to position [245, 0]
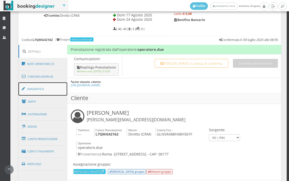
click at [45, 87] on link "Anagrafica" at bounding box center [42, 88] width 49 height 13
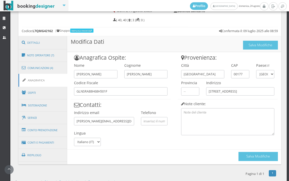
scroll to position [259, 0]
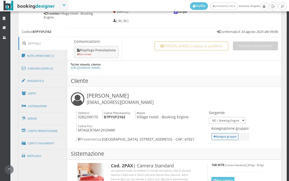
scroll to position [273, 0]
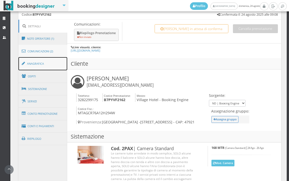
click at [56, 69] on link "Anagrafica" at bounding box center [42, 63] width 49 height 13
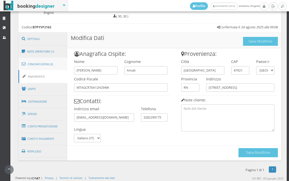
scroll to position [259, 0]
click at [69, 87] on div "Anagrafica Ospite: Nome Giancarlo Cognome Amati Codice Fiscale MTAGCR76A12H294W…" at bounding box center [120, 95] width 107 height 94
click at [66, 87] on link "Ospiti" at bounding box center [42, 88] width 49 height 13
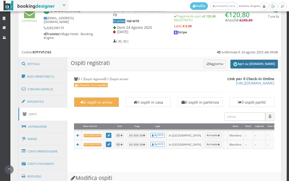
scroll to position [231, 0]
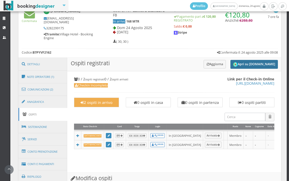
click at [250, 62] on button "Apri su [DOMAIN_NAME]" at bounding box center [255, 64] width 48 height 9
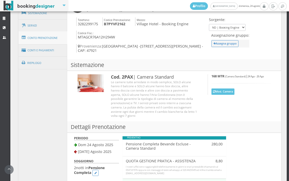
scroll to position [273, 0]
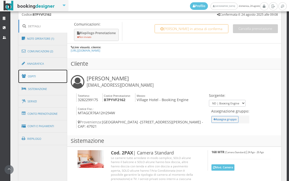
click at [40, 79] on link "Ospiti" at bounding box center [42, 76] width 49 height 13
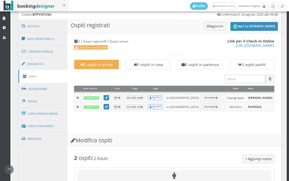
scroll to position [419, 0]
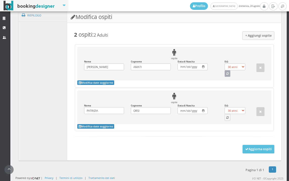
click at [225, 72] on button "button" at bounding box center [228, 73] width 6 height 7
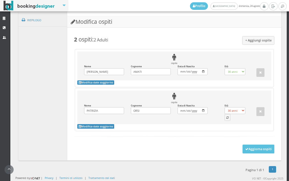
select select "49"
click at [227, 118] on icon "button" at bounding box center [228, 118] width 2 height 3
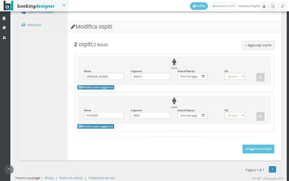
select select "56"
click at [246, 148] on icon at bounding box center [247, 148] width 3 height 3
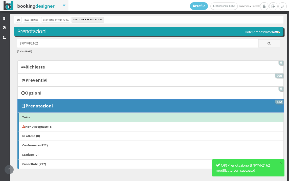
scroll to position [28, 0]
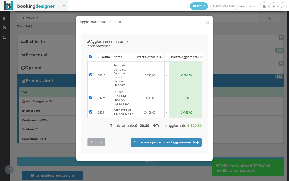
click at [97, 138] on button "Annulla" at bounding box center [97, 142] width 18 height 8
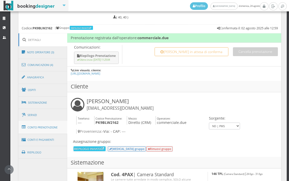
scroll to position [301, 0]
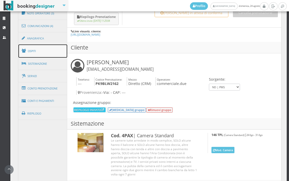
drag, startPoint x: 46, startPoint y: 56, endPoint x: 50, endPoint y: 53, distance: 5.0
click at [46, 55] on link "Ospiti" at bounding box center [42, 51] width 49 height 13
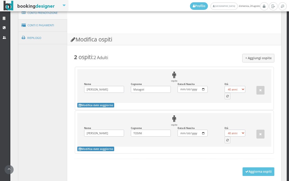
scroll to position [419, 0]
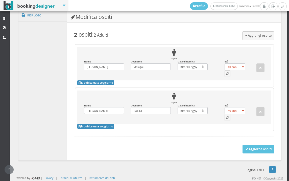
click at [201, 41] on form "+ Aggiungi ospite 2 ospiti : 2 Adulti ospite Nome [PERSON_NAME] il Nome Cognome…" at bounding box center [174, 87] width 201 height 113
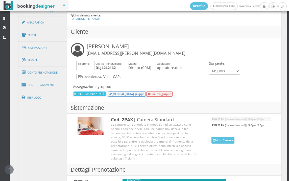
scroll to position [235, 0]
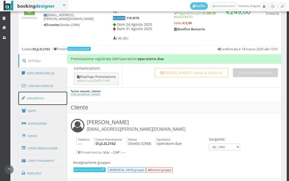
click at [45, 99] on link "Anagrafica" at bounding box center [42, 98] width 49 height 13
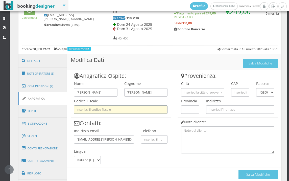
click at [137, 112] on input "text" at bounding box center [121, 109] width 94 height 8
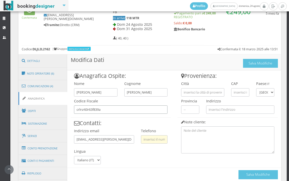
type input "crlrsr60r63f839a"
drag, startPoint x: 143, startPoint y: 140, endPoint x: 138, endPoint y: 143, distance: 6.0
click at [143, 140] on input "text" at bounding box center [154, 139] width 27 height 8
type input "3384791078"
click at [186, 91] on input "text" at bounding box center [202, 92] width 43 height 8
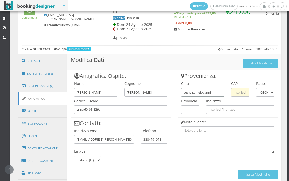
type input "sesto san giovanni"
click at [238, 95] on input "text" at bounding box center [240, 92] width 18 height 8
type input "20099"
click at [230, 72] on div "Provenienza: Città sesto san giovanni CAP 20099 Paese: IT Andorra Emirati Arabi…" at bounding box center [228, 111] width 107 height 83
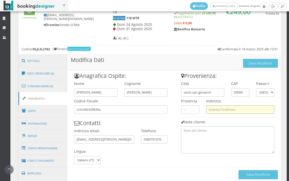
click at [222, 109] on input "text" at bounding box center [240, 109] width 68 height 8
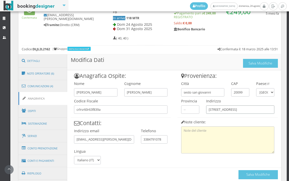
scroll to position [259, 0]
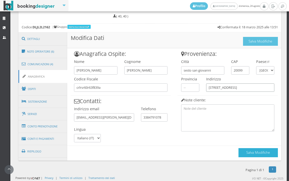
type input "via livorno 15"
click at [261, 153] on button "Salva Modifiche" at bounding box center [258, 152] width 39 height 9
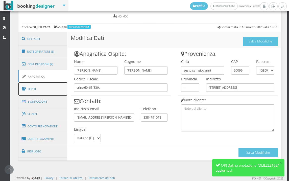
click at [34, 89] on link "Ospiti" at bounding box center [42, 88] width 49 height 13
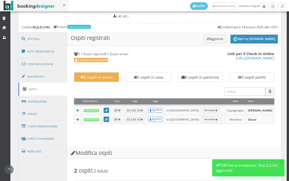
scroll to position [400, 0]
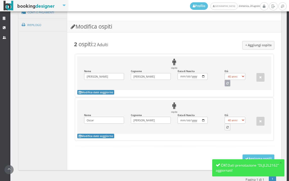
click at [225, 87] on button "button" at bounding box center [228, 83] width 6 height 7
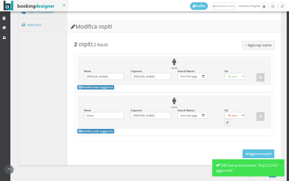
select select "64"
click at [226, 125] on button "button" at bounding box center [228, 122] width 6 height 7
select select "70"
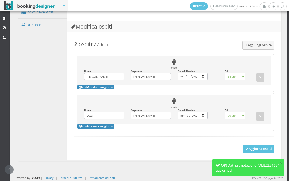
scroll to position [409, 0]
click at [246, 150] on button "Aggiorna ospiti" at bounding box center [259, 149] width 32 height 9
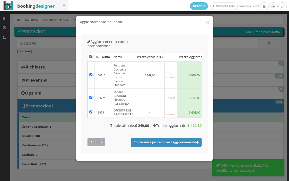
click at [103, 138] on button "Annulla" at bounding box center [97, 142] width 18 height 8
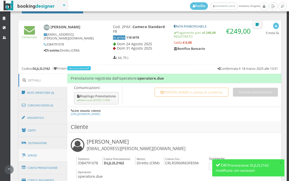
scroll to position [281, 0]
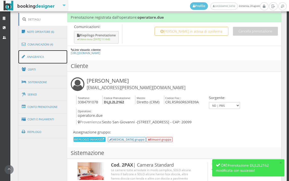
click at [50, 56] on link "Anagrafica" at bounding box center [42, 56] width 49 height 13
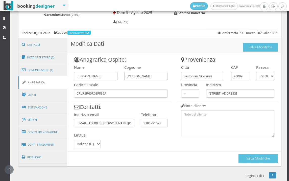
scroll to position [259, 0]
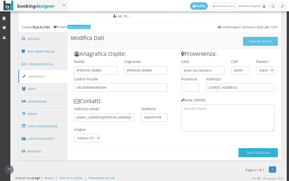
click at [255, 152] on button "Salva Modifiche" at bounding box center [258, 152] width 39 height 9
click at [251, 151] on button "Salva Modifiche" at bounding box center [258, 152] width 39 height 9
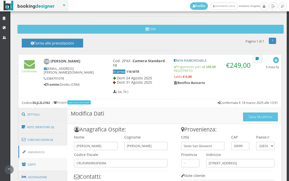
scroll to position [175, 0]
